Goal: Communication & Community: Connect with others

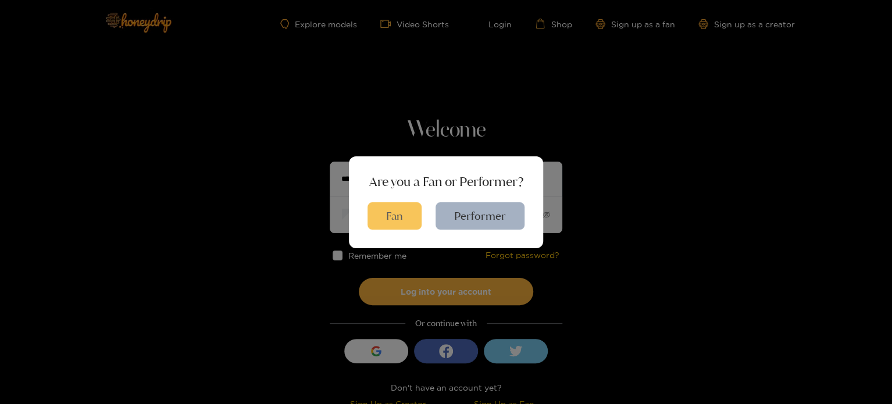
type input "*****"
click at [404, 220] on button "Fan" at bounding box center [394, 215] width 54 height 27
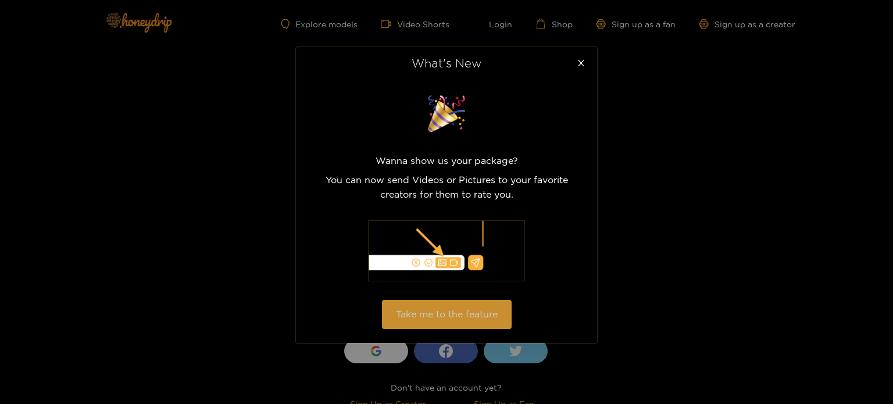
click at [450, 300] on button "Take me to the feature" at bounding box center [447, 314] width 130 height 28
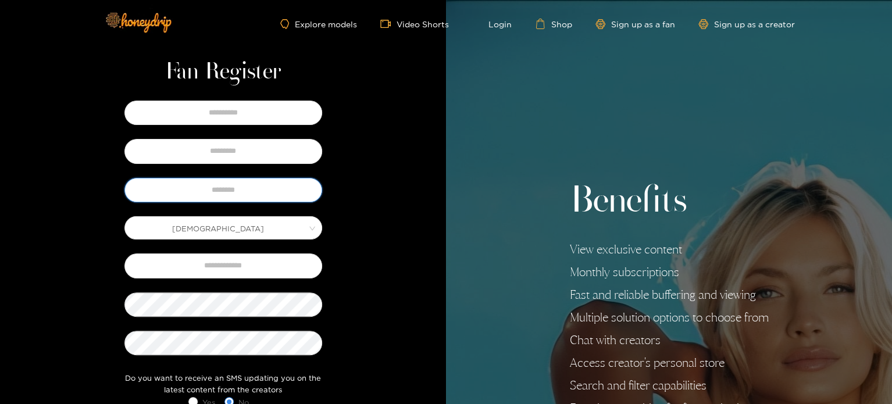
type input "*****"
click at [430, 24] on link "Video Shorts" at bounding box center [414, 24] width 69 height 10
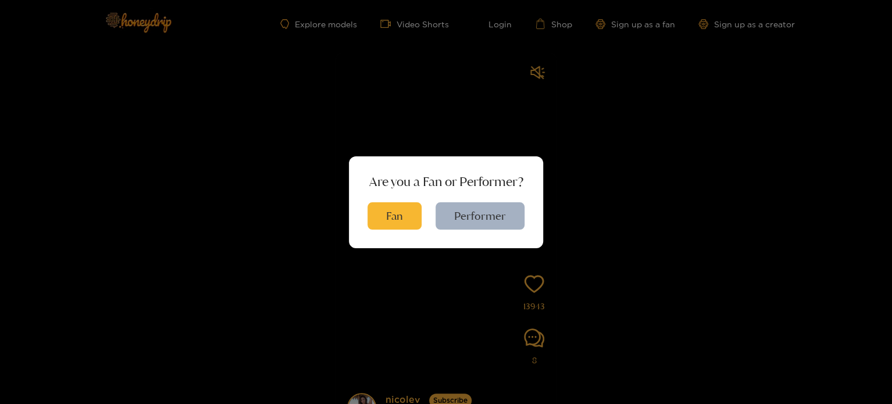
click at [432, 221] on div "Fan Performer" at bounding box center [445, 215] width 157 height 27
drag, startPoint x: 432, startPoint y: 221, endPoint x: 422, endPoint y: 220, distance: 10.5
click at [422, 220] on div "Fan Performer" at bounding box center [445, 215] width 157 height 27
click at [458, 220] on button "Performer" at bounding box center [479, 215] width 89 height 27
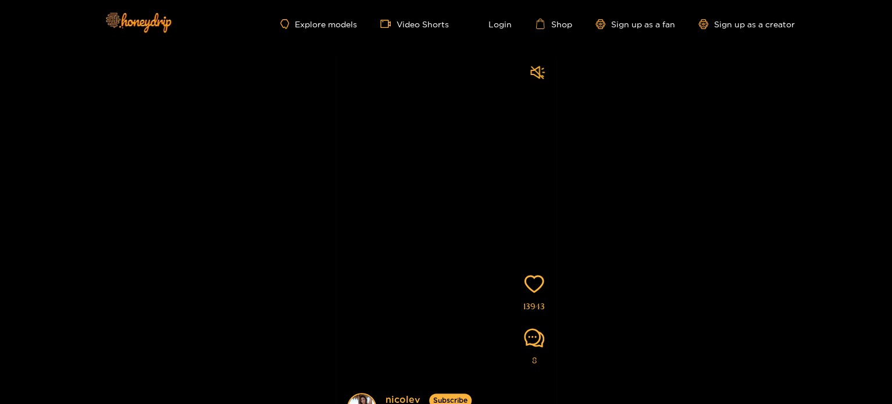
click at [414, 221] on video at bounding box center [445, 249] width 221 height 392
click at [538, 63] on video at bounding box center [445, 249] width 221 height 392
click at [539, 68] on icon "sound" at bounding box center [537, 72] width 14 height 13
click at [430, 191] on video at bounding box center [445, 249] width 221 height 392
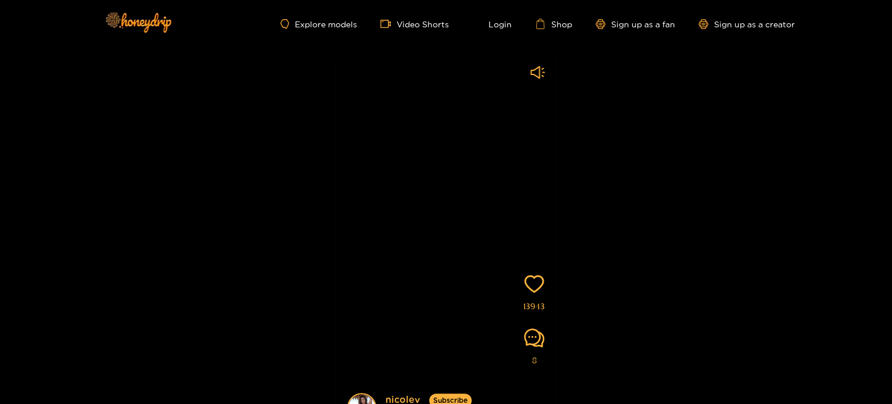
click at [452, 212] on video at bounding box center [445, 249] width 221 height 392
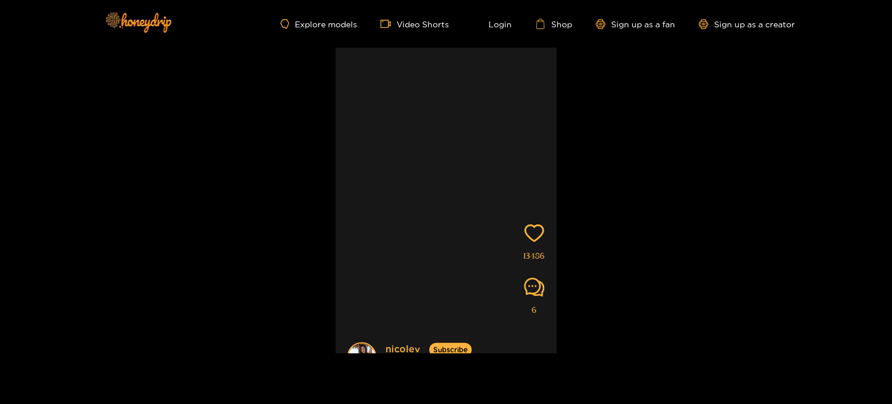
drag, startPoint x: 452, startPoint y: 212, endPoint x: 262, endPoint y: 431, distance: 290.1
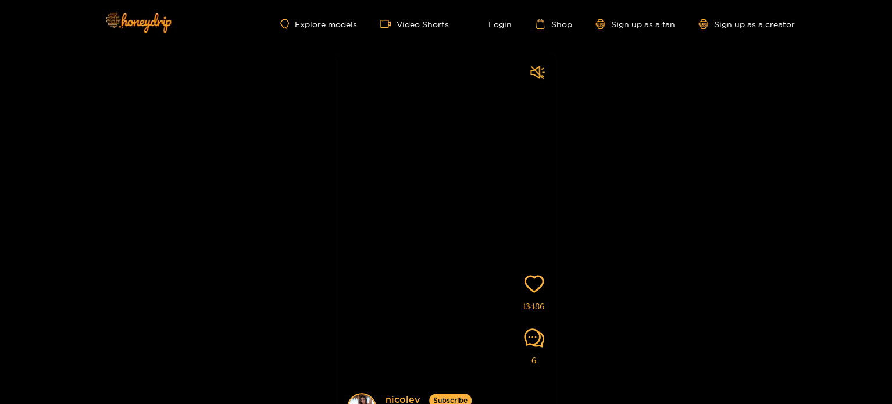
click at [458, 264] on video at bounding box center [445, 249] width 221 height 392
click at [539, 73] on icon "sound" at bounding box center [537, 72] width 14 height 13
click at [444, 227] on video at bounding box center [445, 249] width 221 height 392
click at [396, 399] on link "nicolev" at bounding box center [402, 400] width 35 height 15
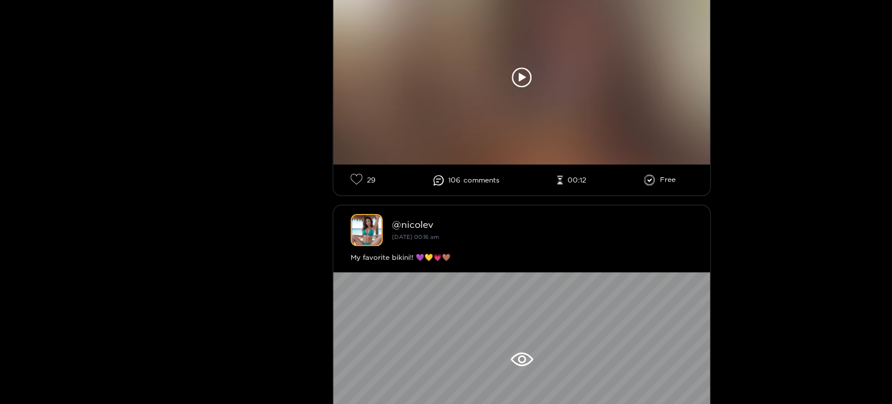
scroll to position [442, 0]
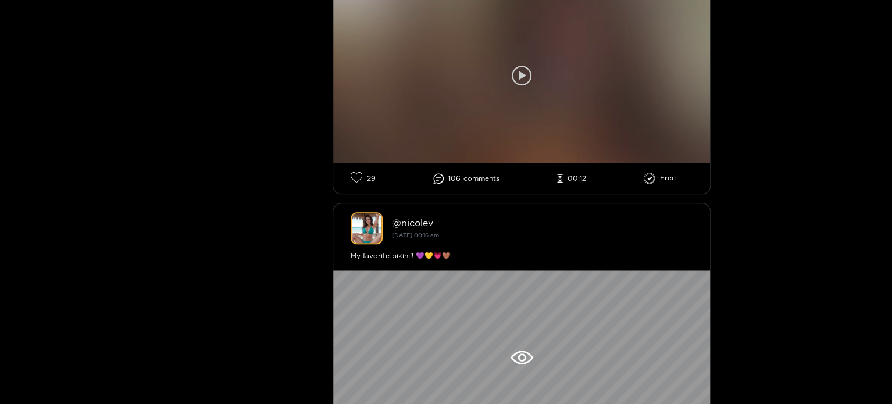
click at [517, 83] on icon at bounding box center [522, 76] width 20 height 20
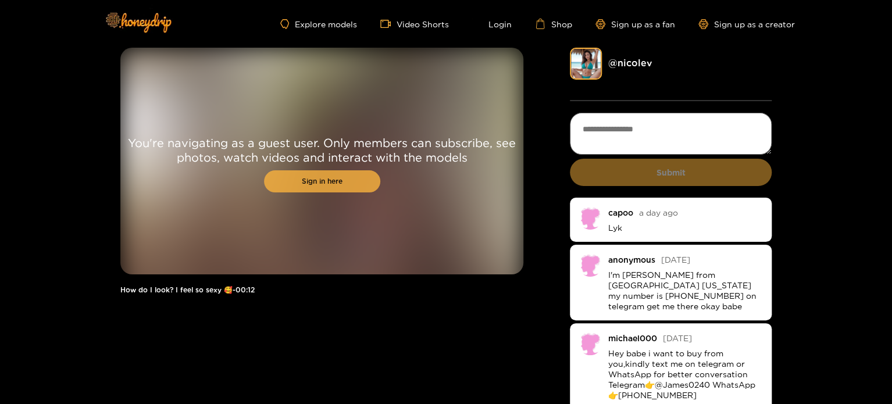
click at [356, 180] on link "Sign in here" at bounding box center [322, 181] width 116 height 22
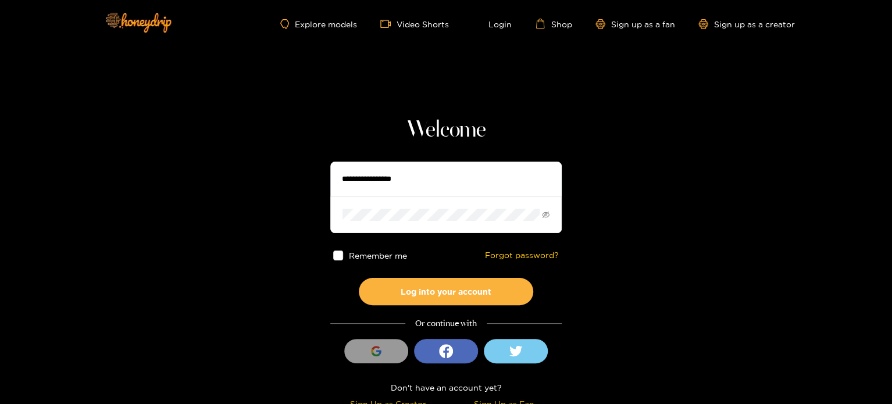
type input "*****"
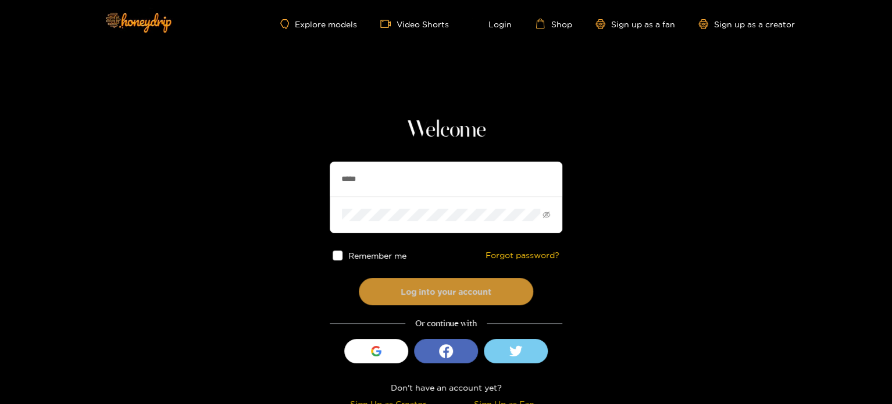
click at [463, 287] on button "Log into your account" at bounding box center [446, 291] width 174 height 27
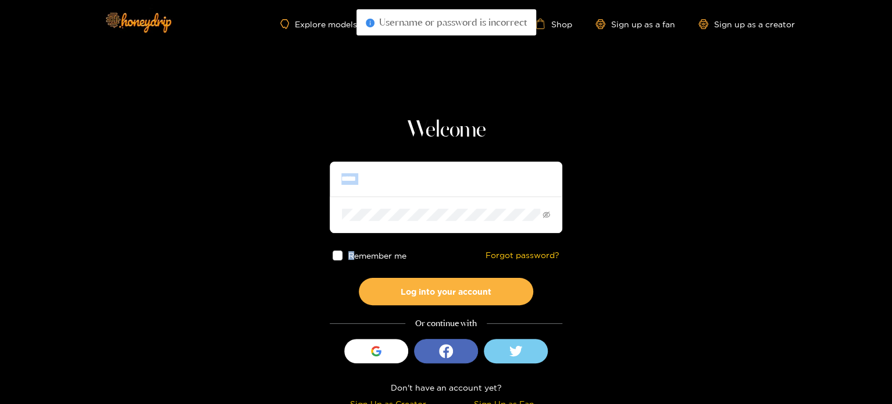
drag, startPoint x: 351, startPoint y: 252, endPoint x: 752, endPoint y: -70, distance: 514.3
click at [752, 0] on html "Explore models Video Shorts Login Shop Sign up as a fan Sign up as a creator We…" at bounding box center [446, 202] width 892 height 404
